Goal: Communication & Community: Share content

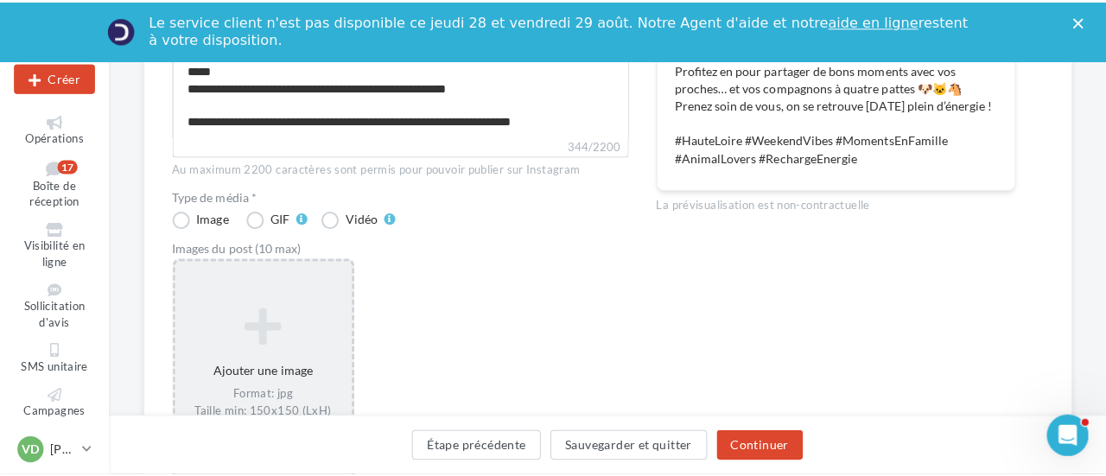
scroll to position [31, 0]
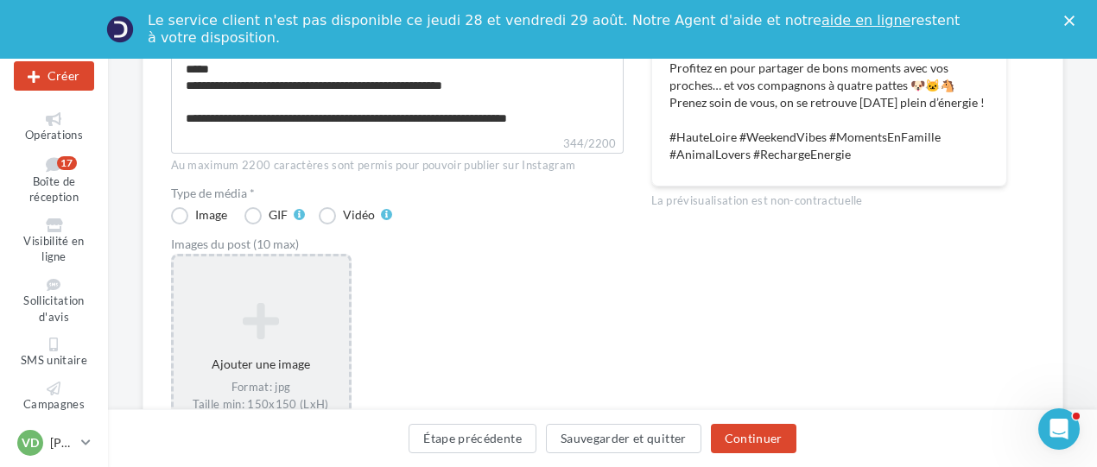
click at [271, 312] on icon at bounding box center [262, 321] width 162 height 41
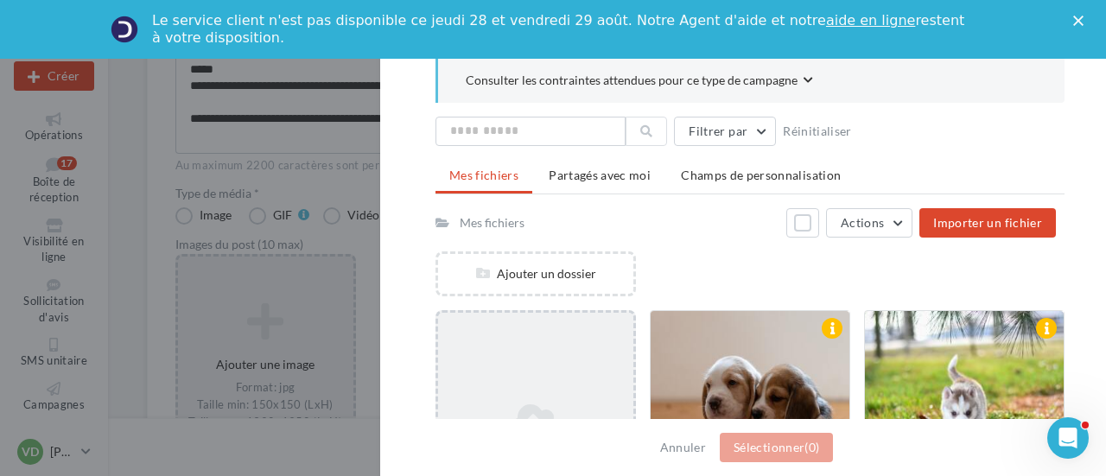
click at [544, 390] on div "Ajouter un fichier" at bounding box center [535, 438] width 200 height 256
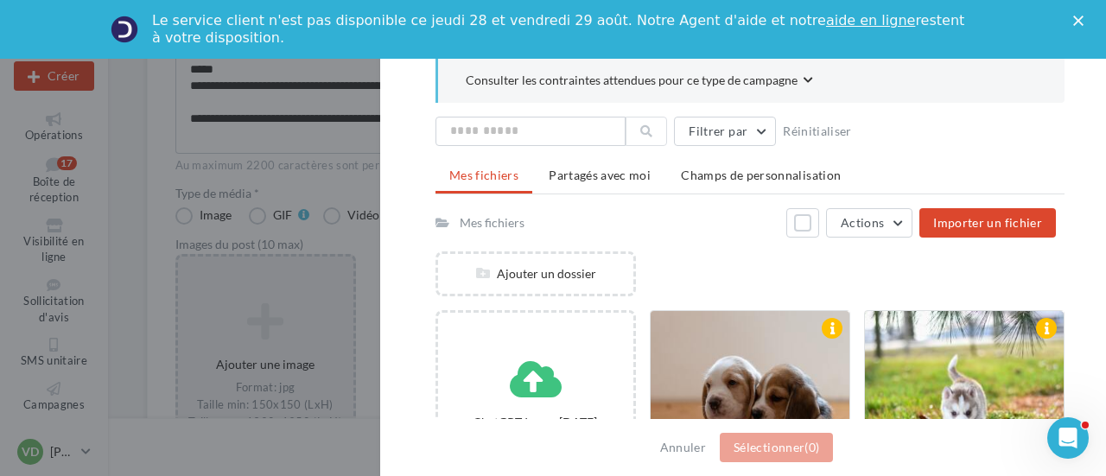
scroll to position [157, 0]
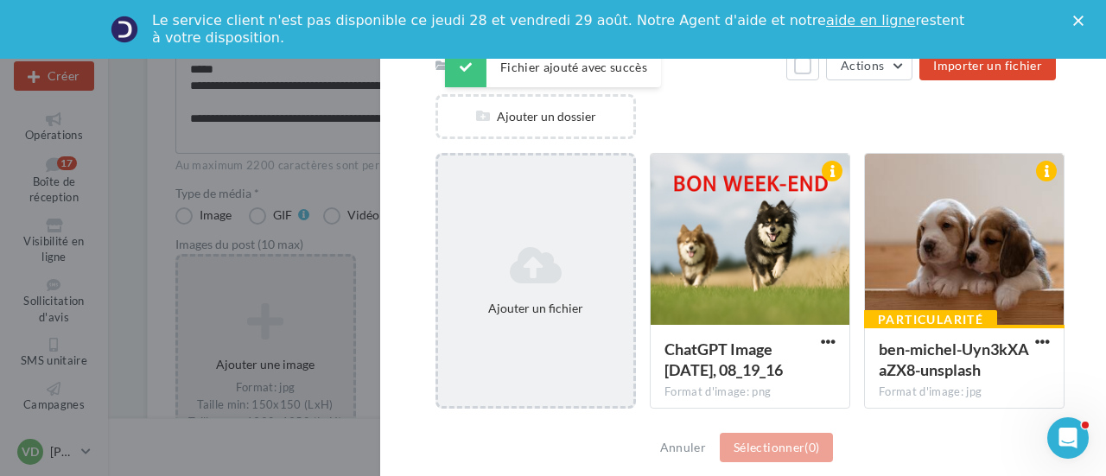
click at [539, 307] on div "Ajouter un fichier" at bounding box center [535, 308] width 181 height 17
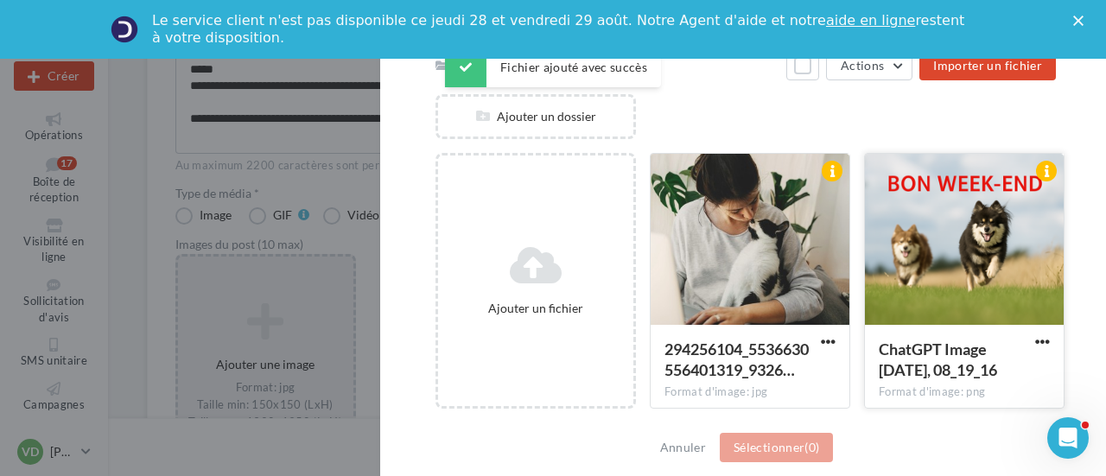
click at [917, 256] on div at bounding box center [964, 240] width 199 height 173
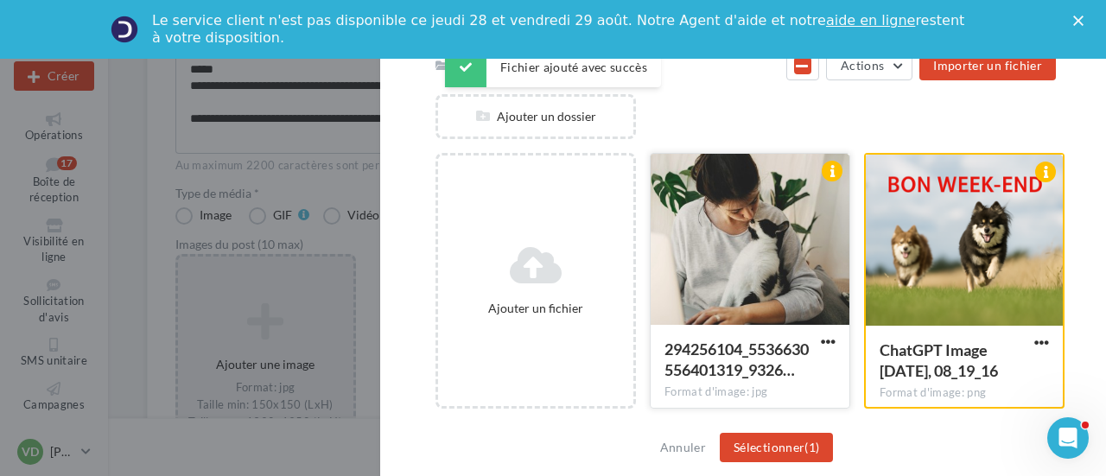
click at [762, 267] on div at bounding box center [749, 240] width 199 height 173
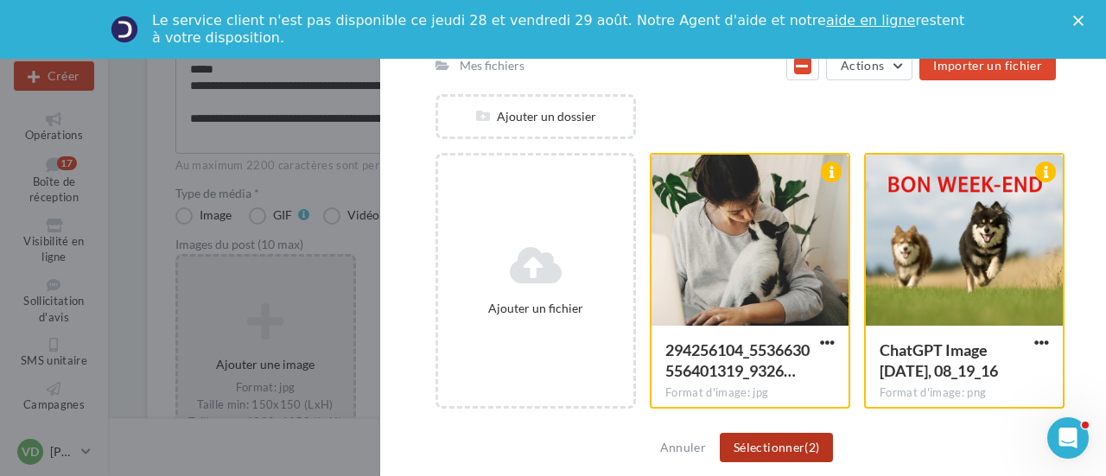
click at [792, 454] on button "Sélectionner (2)" at bounding box center [776, 447] width 113 height 29
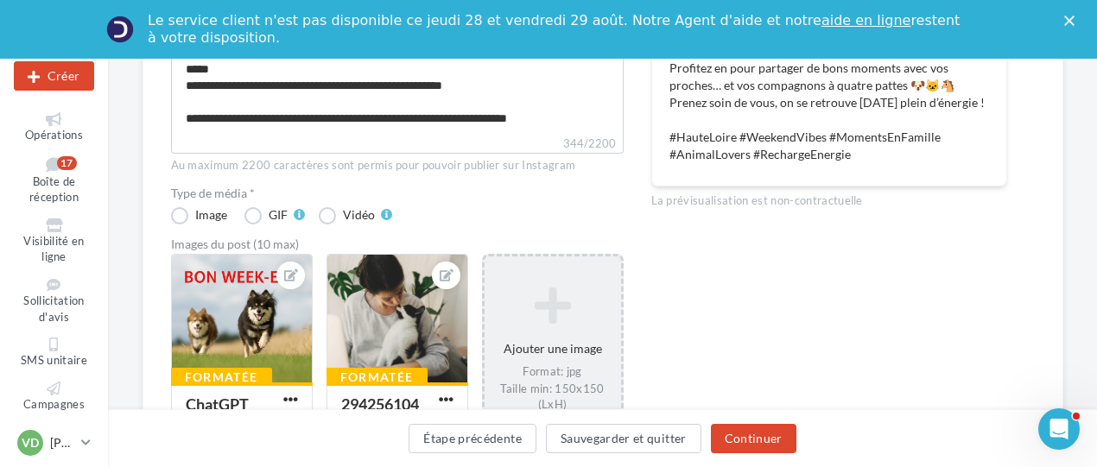
click at [551, 351] on div "Ajouter une image Format: jpg Taille min: 150x150 (LxH) Taille max: 1920x1350 (…" at bounding box center [553, 365] width 136 height 175
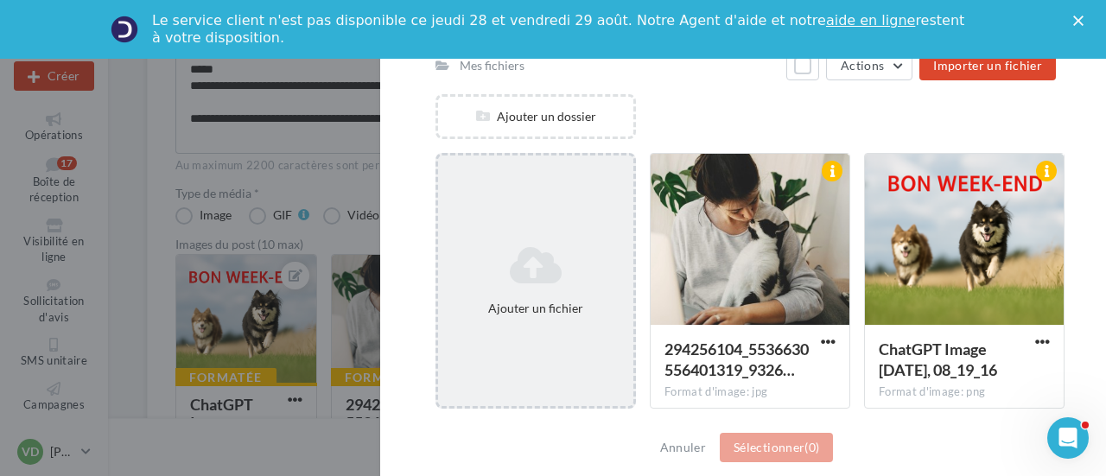
click at [545, 288] on div "Ajouter un fichier" at bounding box center [535, 281] width 195 height 86
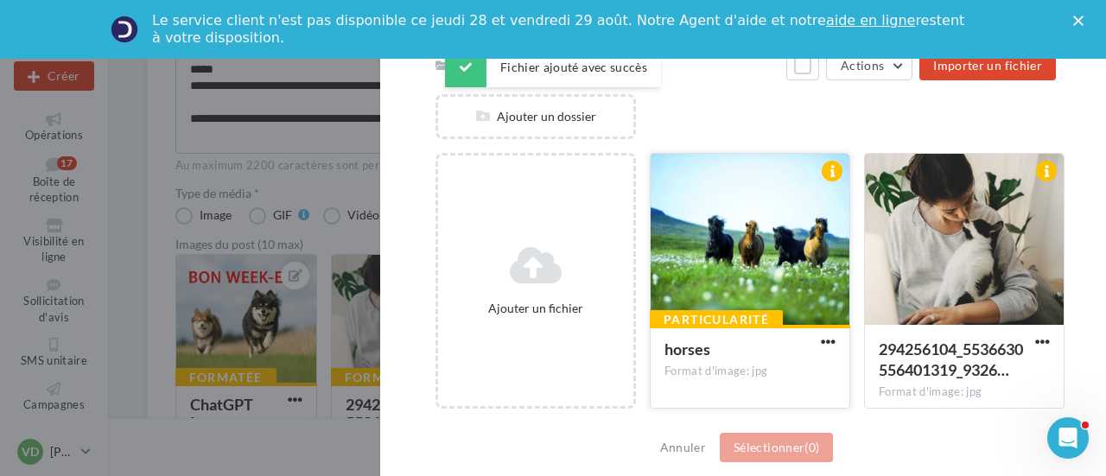
click at [720, 282] on div at bounding box center [749, 240] width 199 height 173
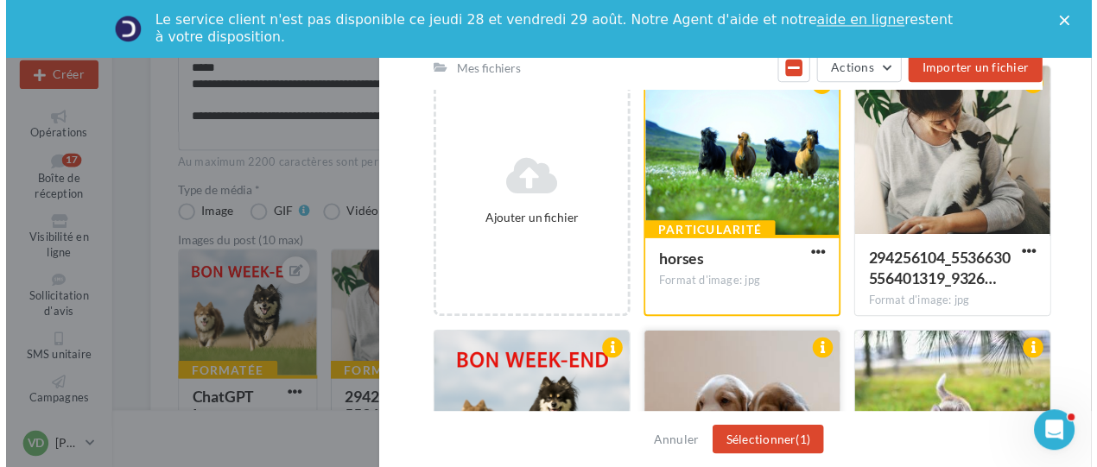
scroll to position [330, 0]
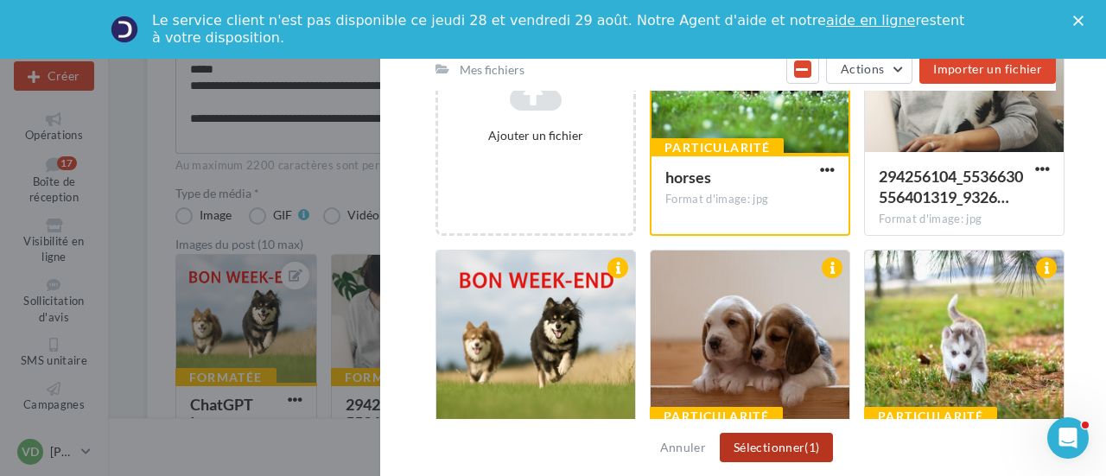
click at [757, 448] on button "Sélectionner (1)" at bounding box center [776, 447] width 113 height 29
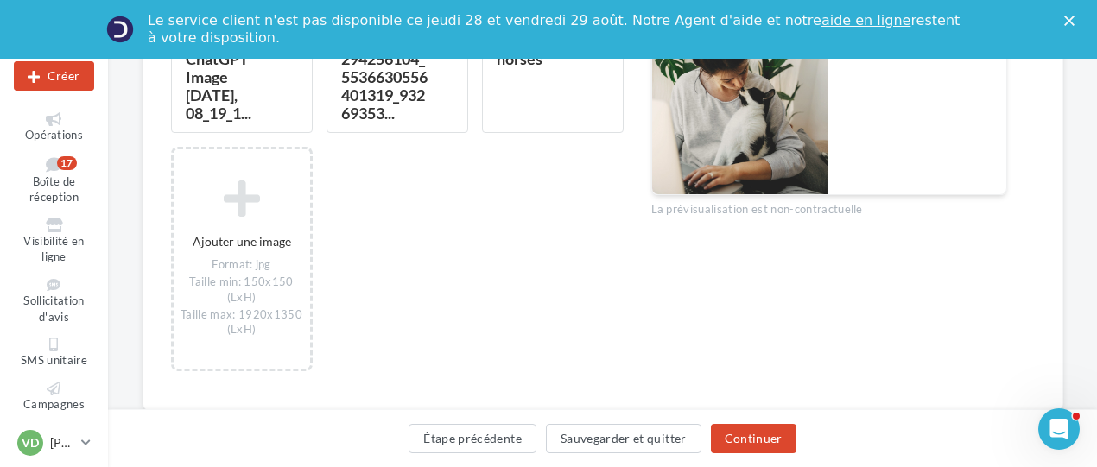
scroll to position [734, 0]
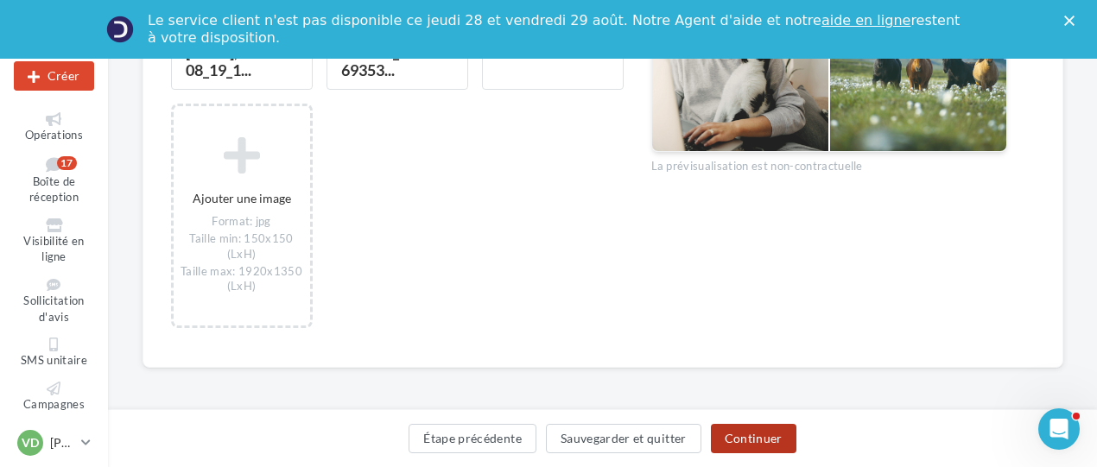
click at [759, 435] on button "Continuer" at bounding box center [754, 438] width 86 height 29
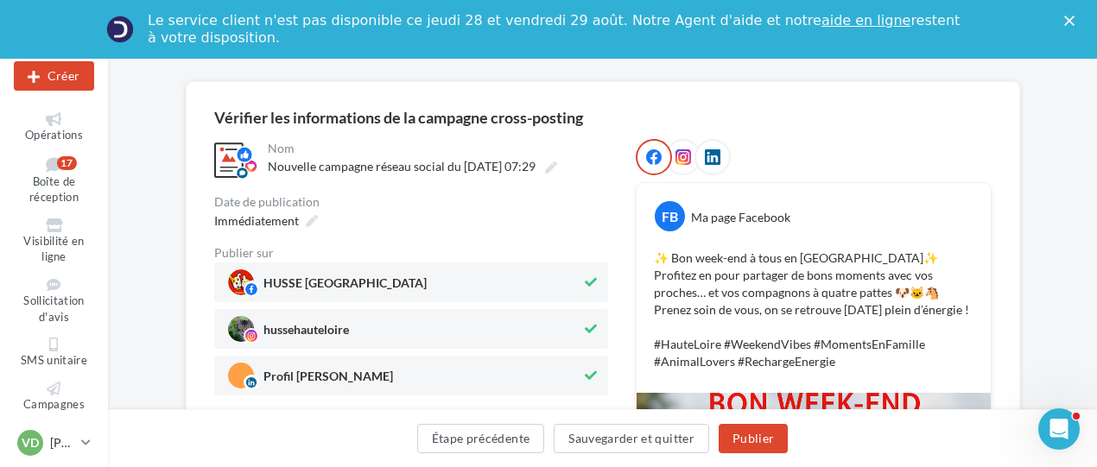
scroll to position [36, 0]
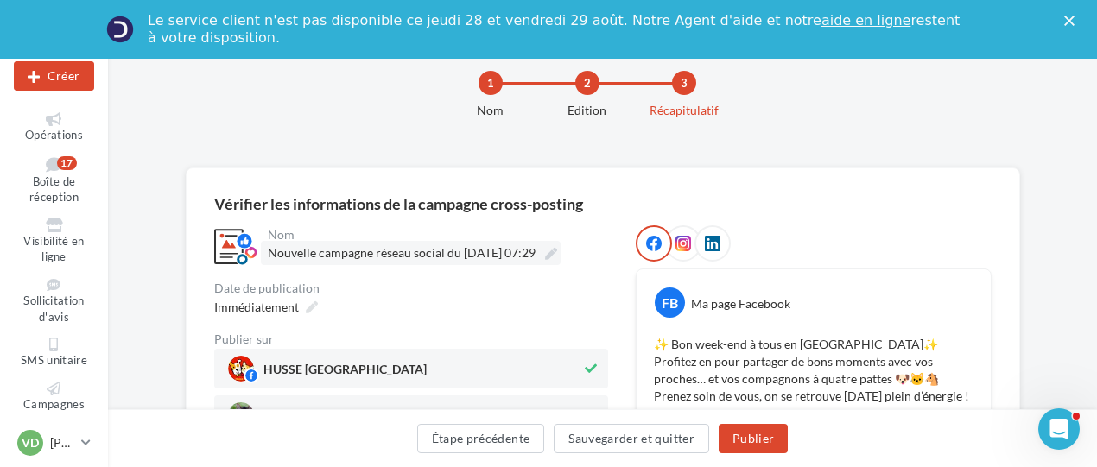
click at [557, 255] on icon at bounding box center [551, 254] width 12 height 12
click at [420, 255] on input "**********" at bounding box center [344, 255] width 152 height 29
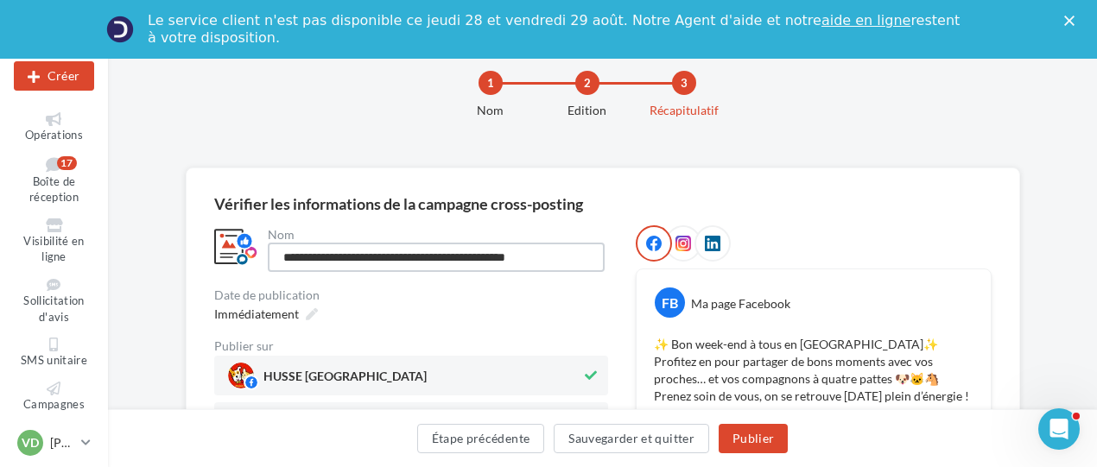
scroll to position [0, 0]
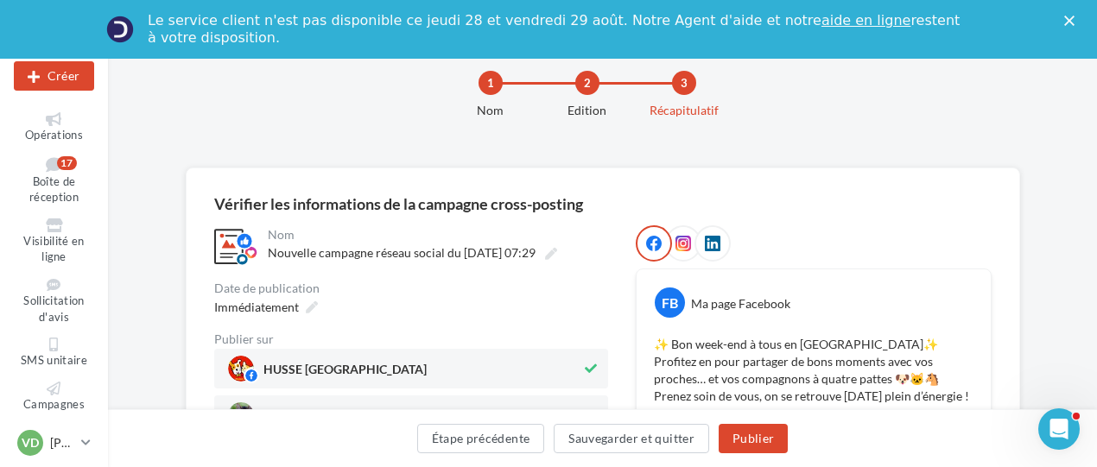
click at [534, 225] on div "**********" at bounding box center [436, 246] width 344 height 43
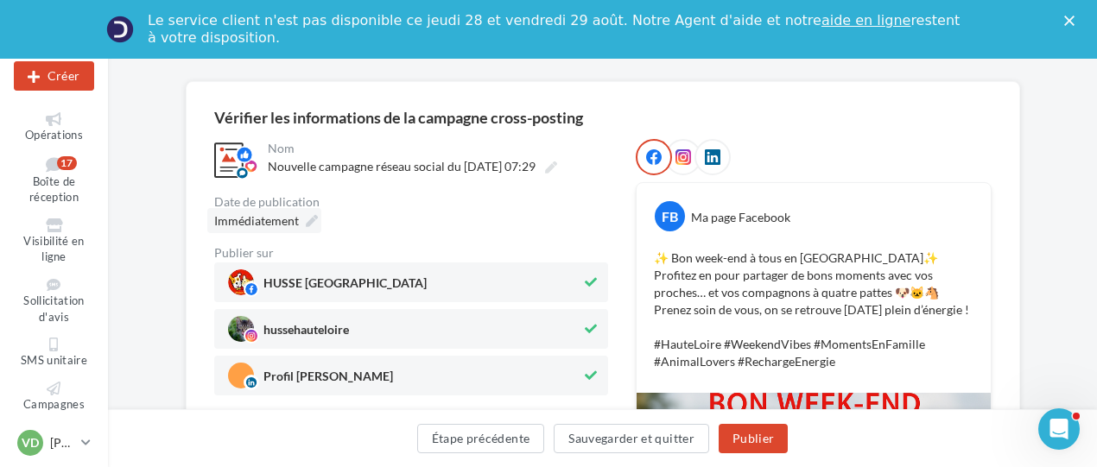
click at [306, 217] on icon at bounding box center [312, 221] width 12 height 12
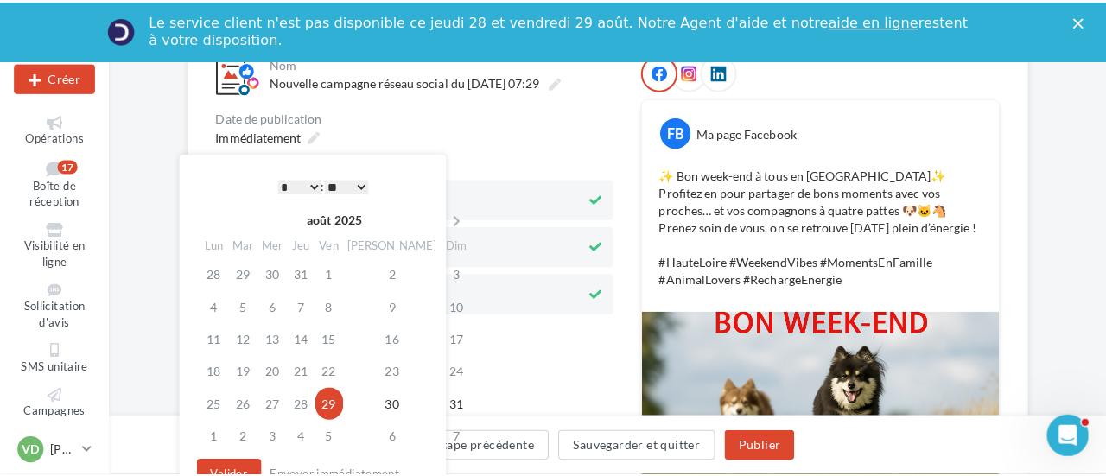
scroll to position [295, 0]
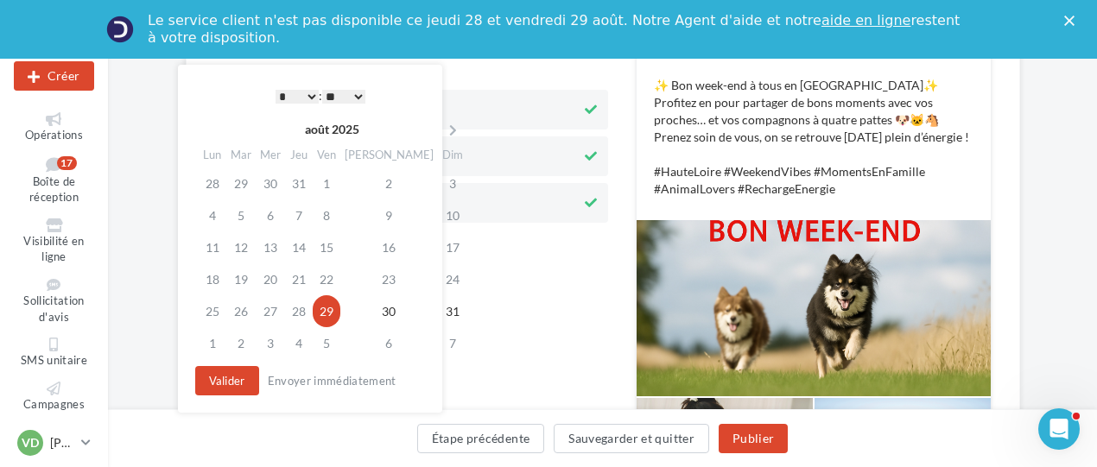
click at [310, 92] on select "* * * * * * * * * * ** ** ** ** ** ** ** ** ** ** ** ** ** **" at bounding box center [297, 97] width 43 height 14
click at [227, 381] on button "Valider" at bounding box center [227, 380] width 64 height 29
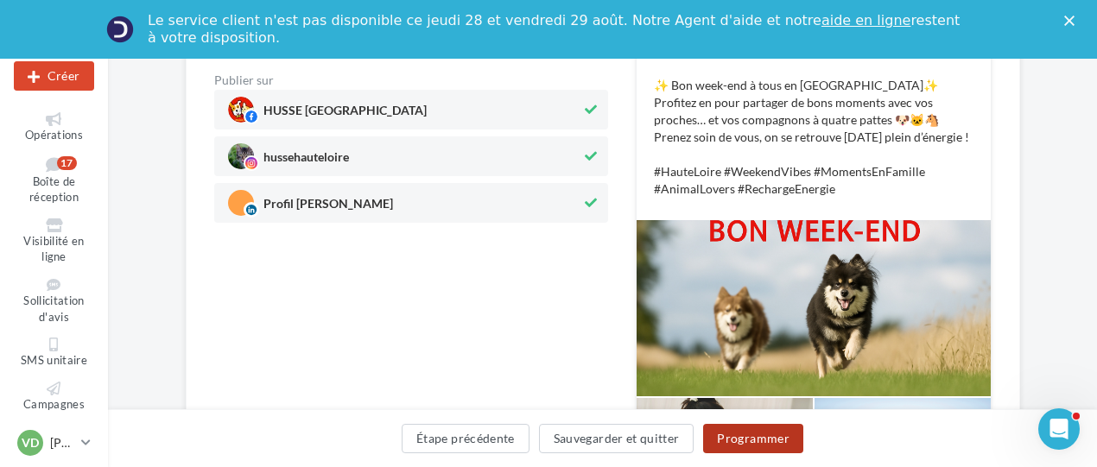
click at [768, 436] on button "Programmer" at bounding box center [753, 438] width 100 height 29
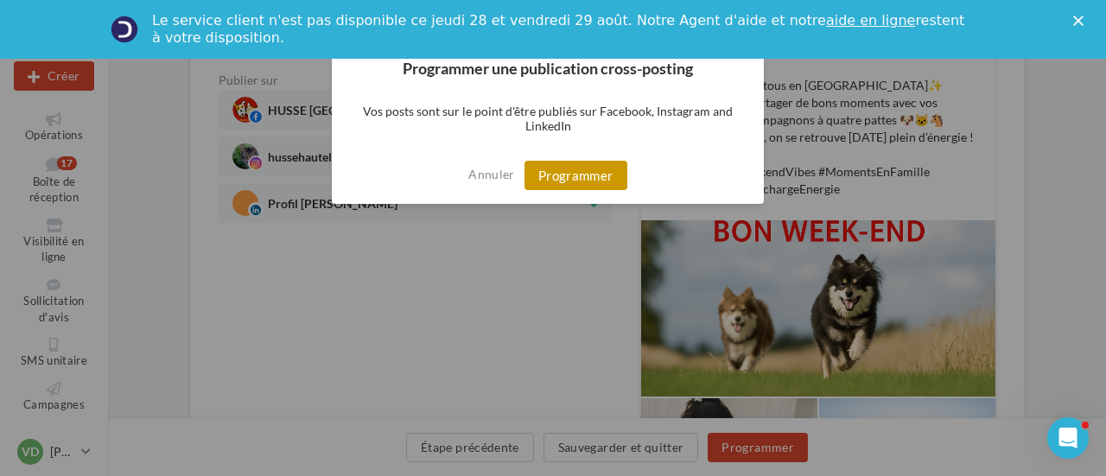
click at [582, 171] on button "Programmer" at bounding box center [575, 175] width 103 height 29
